Goal: Task Accomplishment & Management: Use online tool/utility

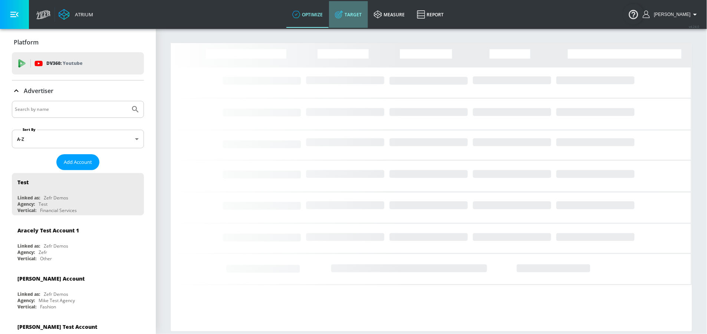
click at [358, 18] on link "Target" at bounding box center [348, 14] width 39 height 27
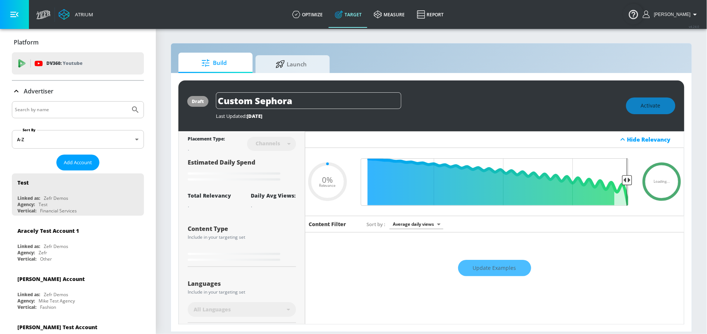
type input "0.05"
click at [102, 111] on input "Search by name" at bounding box center [71, 110] width 112 height 10
type input "erath"
click at [127, 102] on button "Submit Search" at bounding box center [135, 110] width 16 height 16
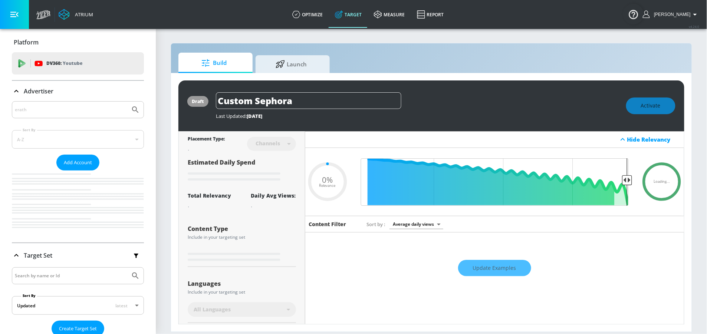
type input "0.05"
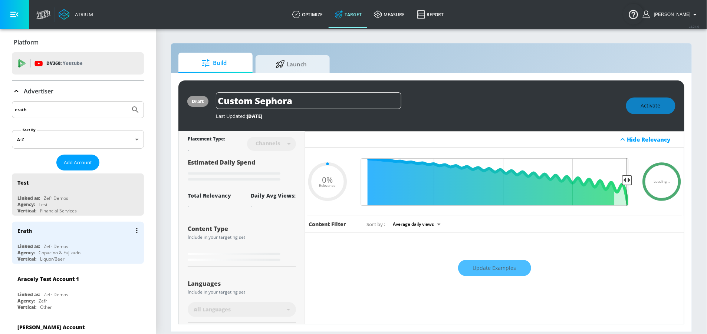
click at [67, 253] on div "Copacino & Fujikado" at bounding box center [60, 253] width 42 height 6
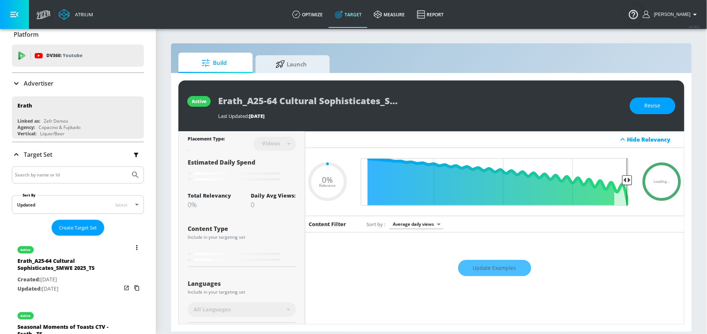
scroll to position [9, 0]
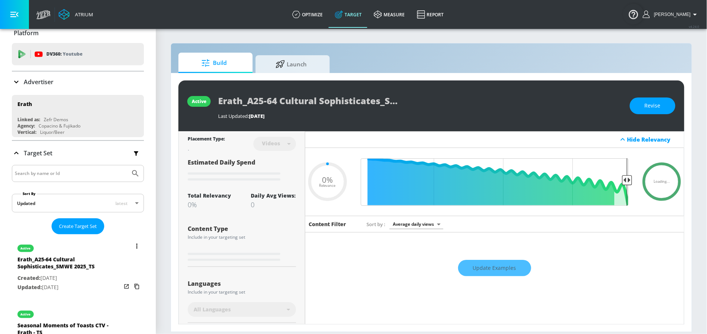
type input "0.35"
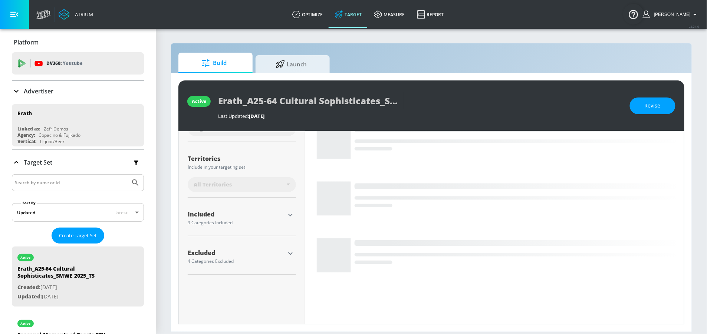
scroll to position [0, 0]
